Goal: Task Accomplishment & Management: Manage account settings

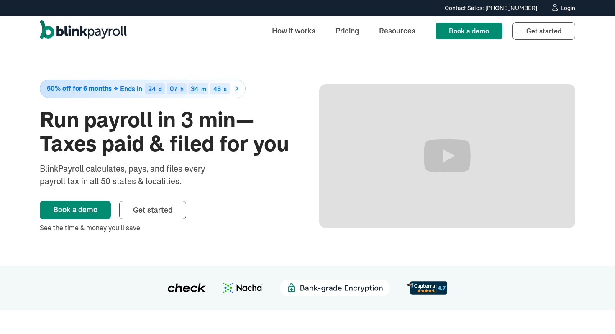
click at [569, 6] on div "Login" at bounding box center [568, 8] width 15 height 6
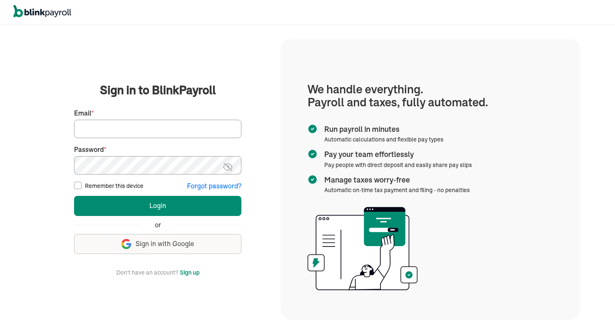
click at [206, 250] on button "Sign up with Google Sign in with Google" at bounding box center [157, 244] width 167 height 20
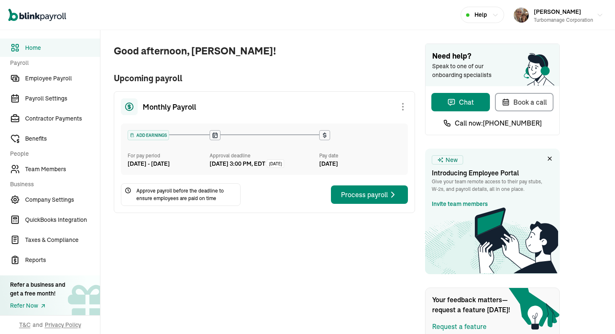
click at [227, 237] on div "Good afternoon, [PERSON_NAME]! Upcoming payroll Monthly Payroll ADD EARNINGS Fo…" at bounding box center [257, 237] width 315 height 415
click at [38, 256] on span "Reports" at bounding box center [62, 260] width 75 height 9
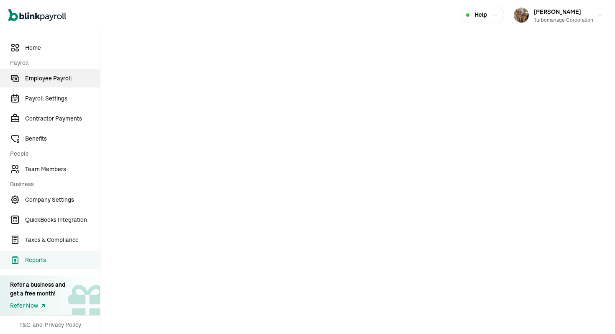
click at [45, 77] on span "Employee Payroll" at bounding box center [62, 78] width 75 height 9
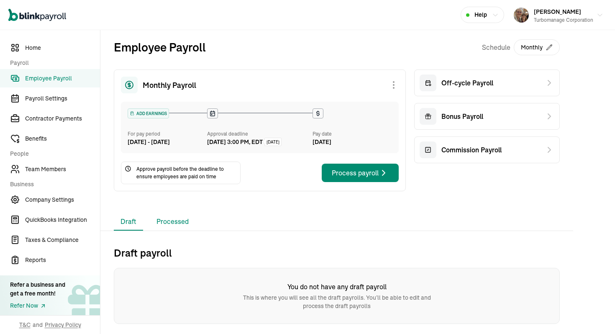
click at [181, 227] on li "Processed" at bounding box center [173, 222] width 46 height 18
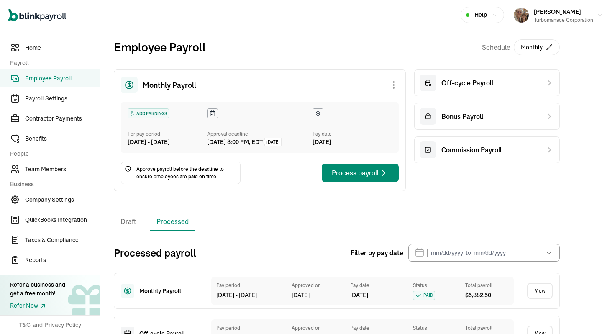
click at [242, 299] on div "Pay period [DATE] - [DATE]" at bounding box center [249, 291] width 67 height 18
click at [539, 299] on link "View" at bounding box center [540, 291] width 26 height 16
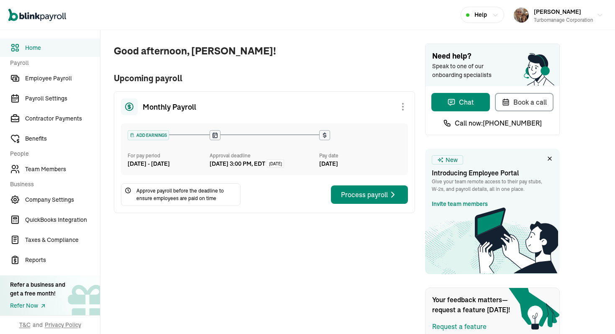
click at [227, 237] on div "Good afternoon, [PERSON_NAME]! Upcoming payroll Monthly Payroll ADD EARNINGS Fo…" at bounding box center [257, 237] width 315 height 415
click at [38, 256] on span "Reports" at bounding box center [62, 260] width 75 height 9
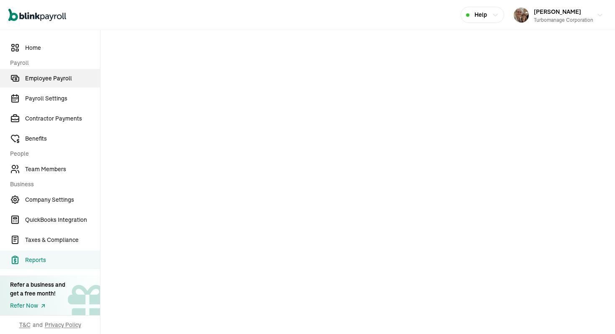
click at [45, 77] on span "Employee Payroll" at bounding box center [62, 78] width 75 height 9
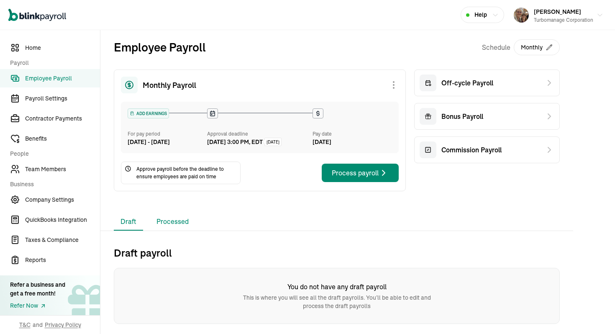
click at [181, 227] on li "Processed" at bounding box center [173, 222] width 46 height 18
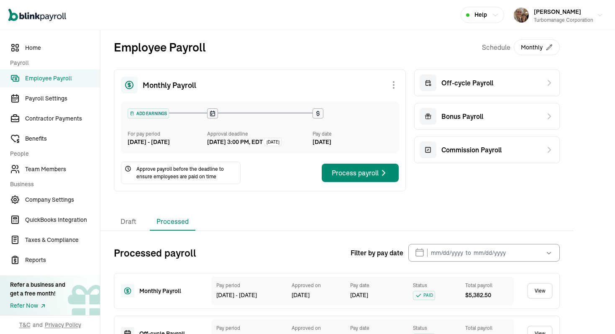
click at [242, 299] on div "Pay period [DATE] - [DATE]" at bounding box center [249, 291] width 67 height 18
click at [539, 299] on link "View" at bounding box center [540, 291] width 26 height 16
